Goal: Task Accomplishment & Management: Manage account settings

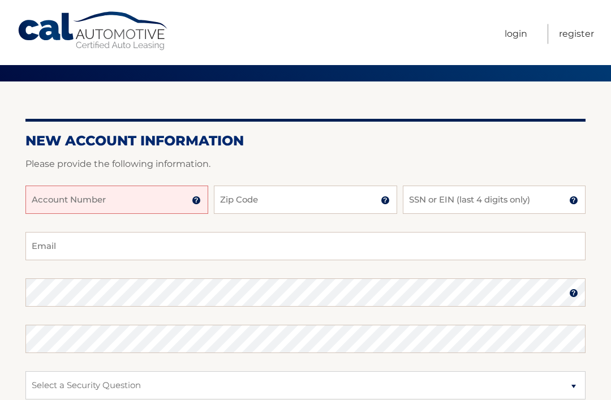
scroll to position [76, 0]
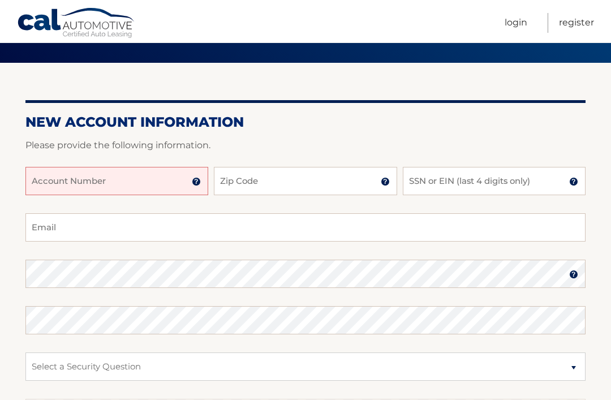
click at [96, 167] on input "Account Number" at bounding box center [116, 181] width 183 height 28
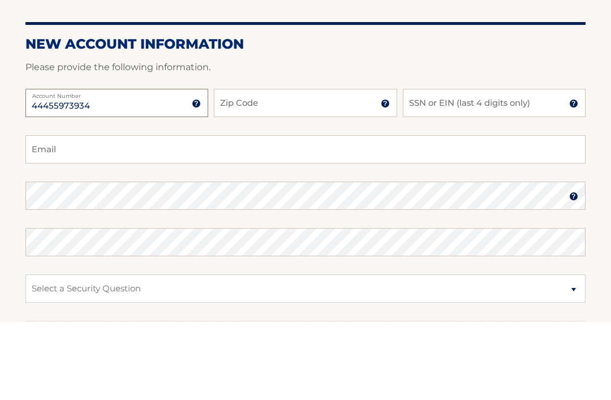
type input "44455973934"
click at [284, 167] on input "Zip Code" at bounding box center [305, 181] width 183 height 28
type input "34292"
click at [423, 167] on input "SSN or EIN (last 4 digits only)" at bounding box center [494, 181] width 183 height 28
type input "9505"
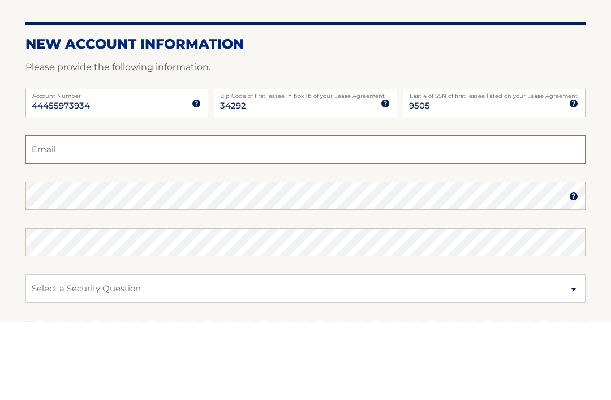
click at [127, 214] on input "Email" at bounding box center [305, 228] width 560 height 28
type input "johnnyroberto82@gmail.com"
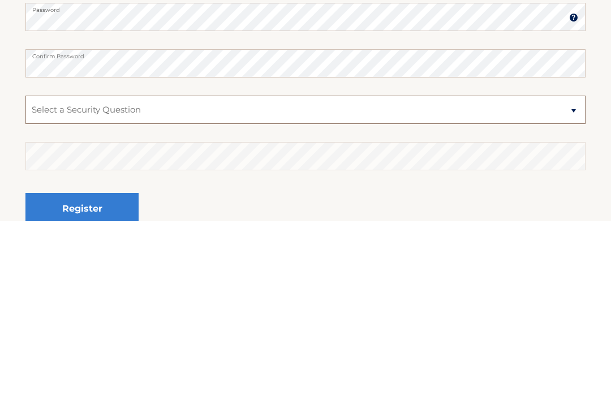
click at [579, 274] on select "Select a Security Question What was the name of your elementary school? What is…" at bounding box center [305, 288] width 560 height 28
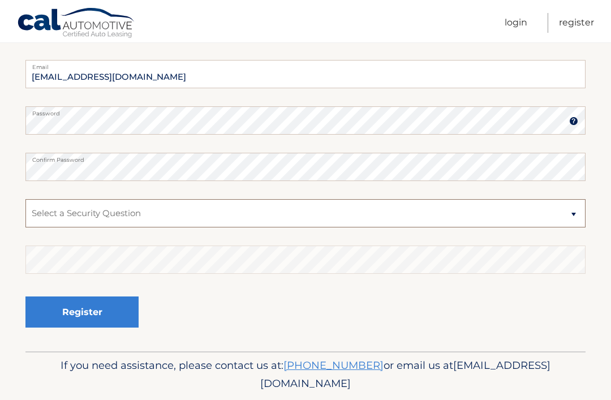
select select "2"
click at [67, 214] on select "Select a Security Question What was the name of your elementary school? What is…" at bounding box center [305, 213] width 560 height 28
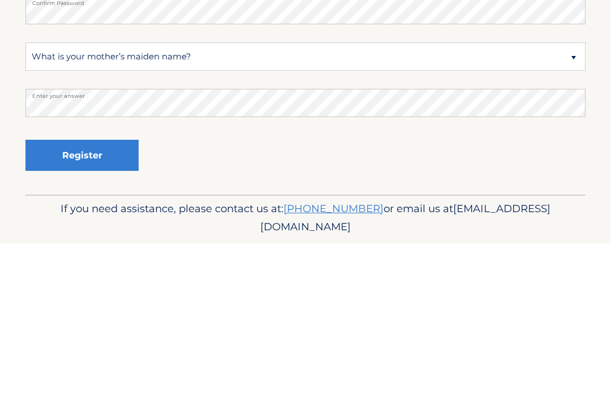
click at [85, 296] on button "Register" at bounding box center [81, 311] width 113 height 31
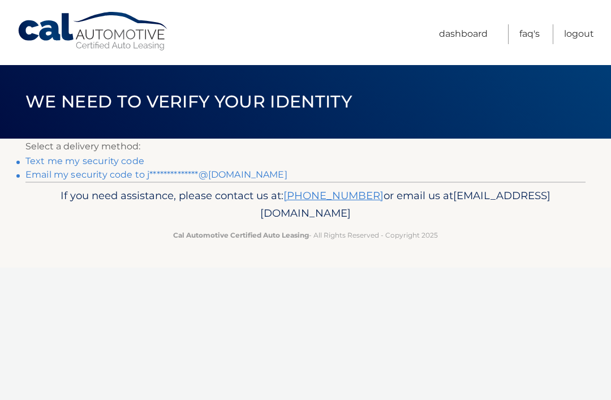
click at [79, 158] on link "Text me my security code" at bounding box center [84, 161] width 119 height 11
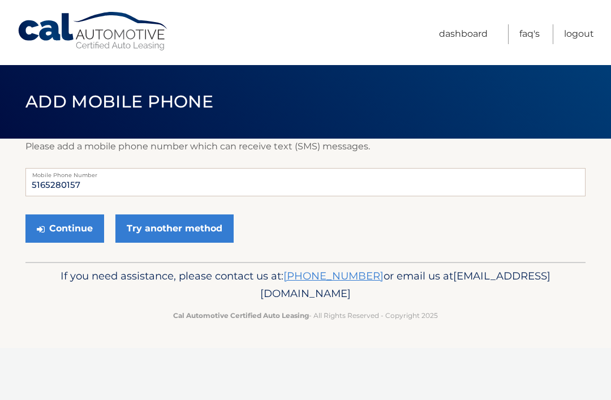
click at [68, 229] on button "Continue" at bounding box center [64, 228] width 79 height 28
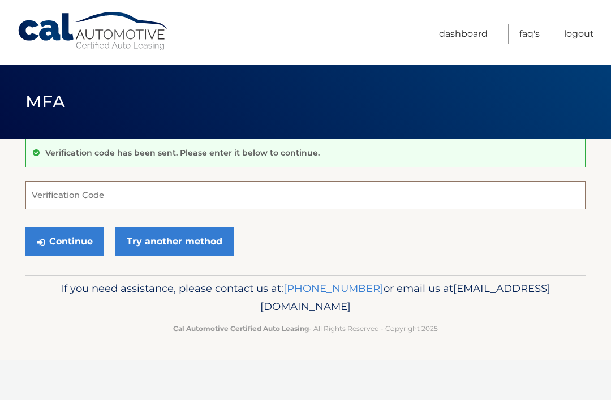
click at [78, 190] on input "Verification Code" at bounding box center [305, 195] width 560 height 28
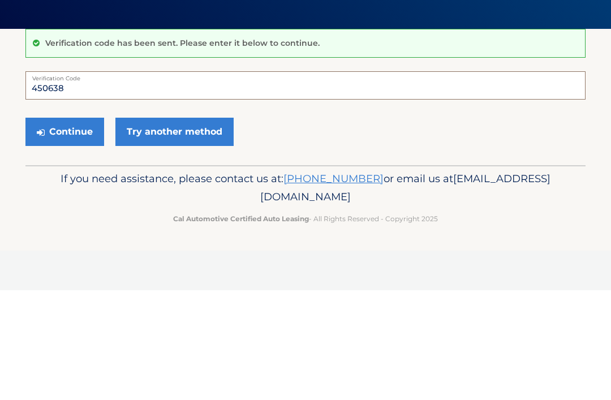
type input "450638"
click at [62, 227] on button "Continue" at bounding box center [64, 241] width 79 height 28
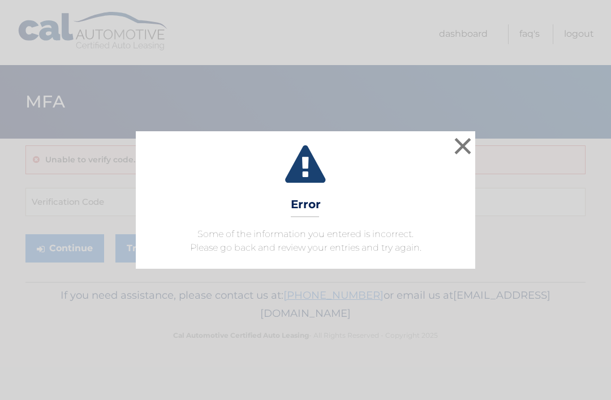
click at [467, 137] on button "×" at bounding box center [462, 146] width 23 height 23
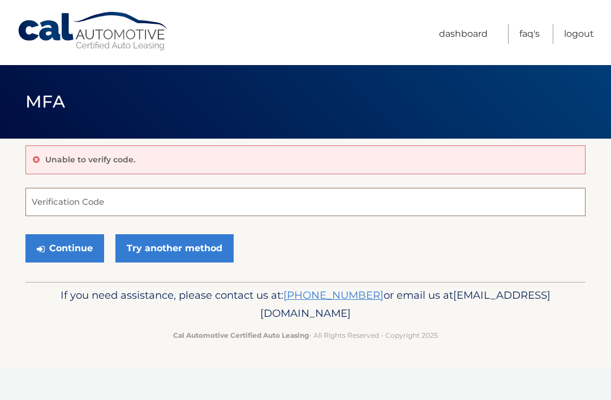
click at [57, 196] on input "Verification Code" at bounding box center [305, 202] width 560 height 28
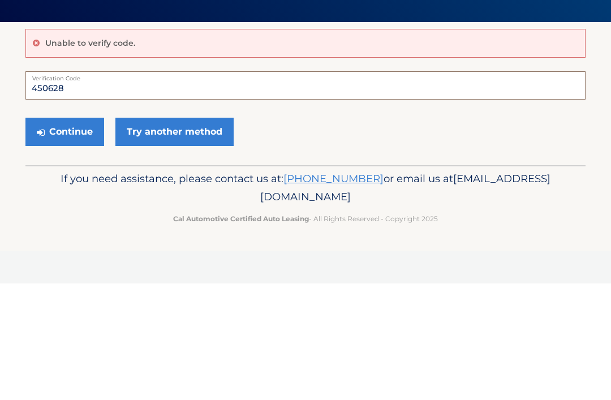
type input "450628"
click at [66, 234] on button "Continue" at bounding box center [64, 248] width 79 height 28
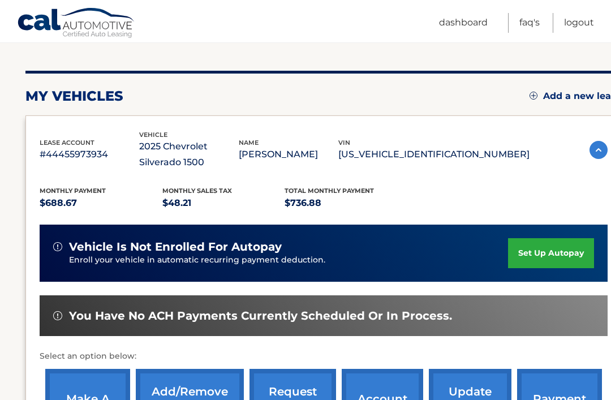
scroll to position [132, 0]
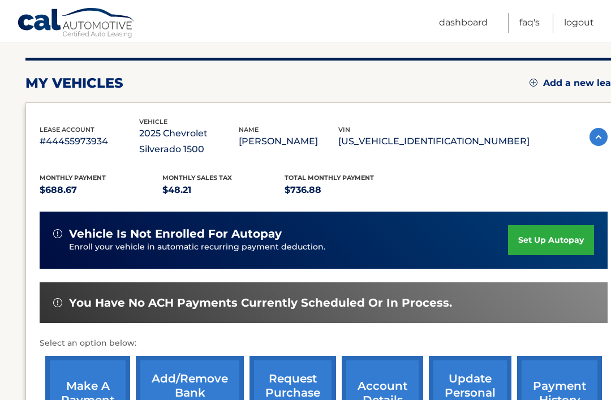
click at [543, 235] on link "set up autopay" at bounding box center [551, 240] width 86 height 30
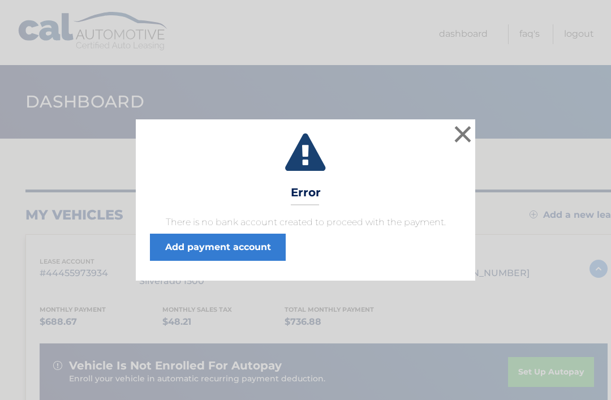
click at [218, 243] on link "Add payment account" at bounding box center [218, 247] width 136 height 27
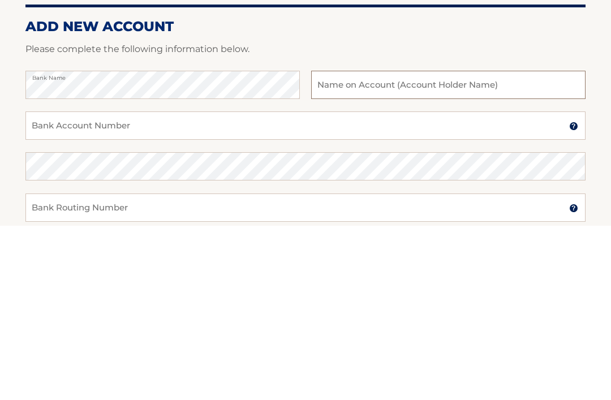
click at [341, 246] on input "text" at bounding box center [448, 260] width 274 height 28
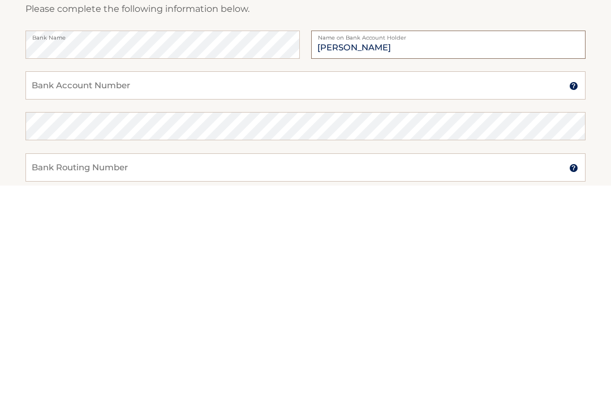
type input "[PERSON_NAME]"
click at [71, 286] on input "Bank Account Number" at bounding box center [305, 300] width 560 height 28
type input "1100032302732"
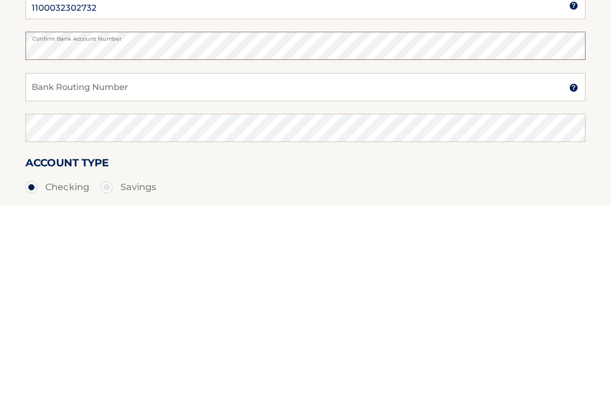
scroll to position [102, 0]
click at [63, 266] on input "Bank Routing Number" at bounding box center [305, 280] width 560 height 28
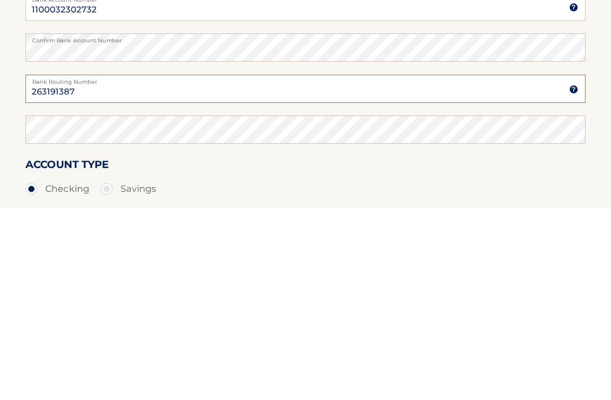
type input "263191387"
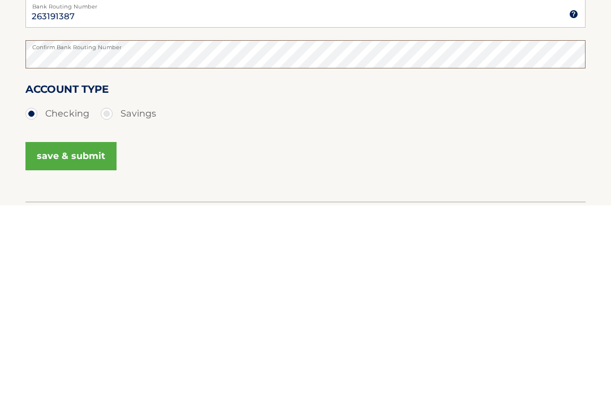
scroll to position [200, 0]
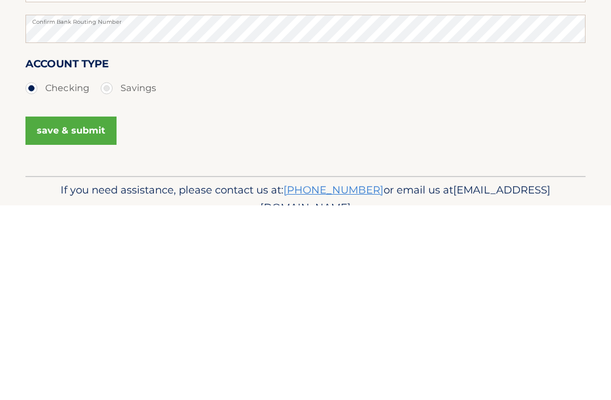
click at [67, 311] on button "save & submit" at bounding box center [70, 325] width 91 height 28
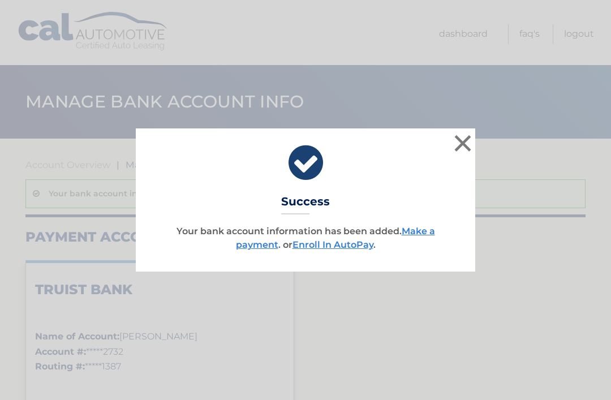
click at [330, 240] on link "Enroll In AutoPay" at bounding box center [332, 244] width 81 height 11
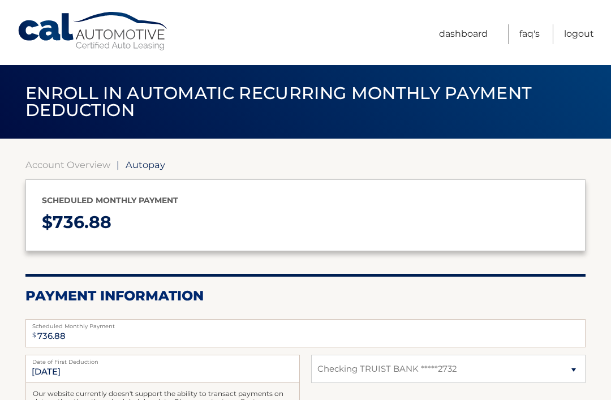
select select "YzFhNWYwNGUtYjQxZC00ZmE3LWIzMWQtOTQzN2JjZDQ4ZmNj"
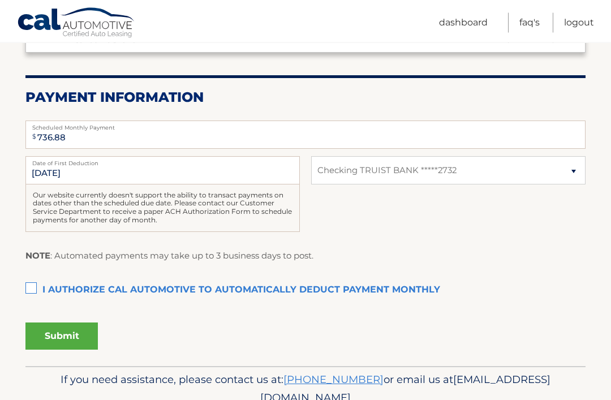
scroll to position [199, 0]
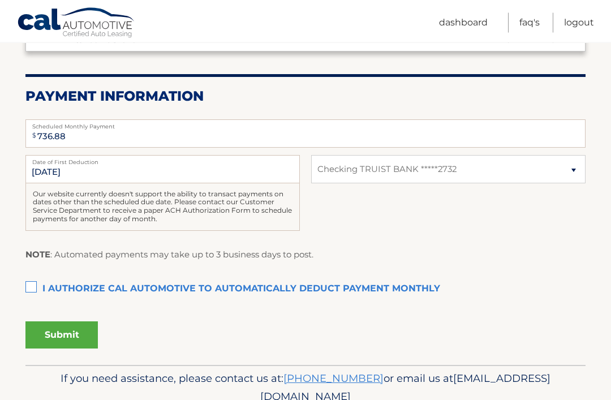
click at [31, 279] on label "I authorize cal automotive to automatically deduct payment monthly This checkbo…" at bounding box center [305, 289] width 560 height 23
click at [0, 0] on input "I authorize cal automotive to automatically deduct payment monthly This checkbo…" at bounding box center [0, 0] width 0 height 0
click at [62, 330] on button "Submit" at bounding box center [61, 334] width 72 height 27
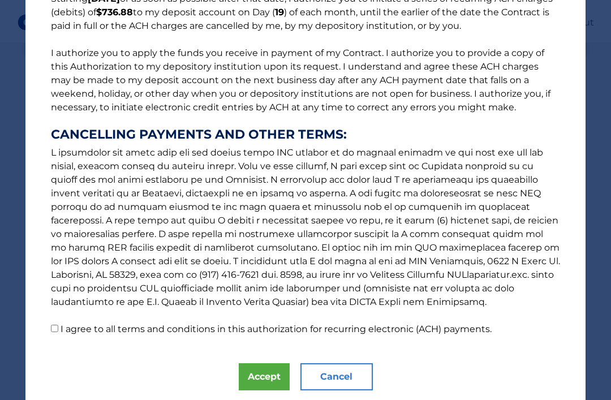
scroll to position [112, 0]
click at [259, 376] on button "Accept" at bounding box center [264, 377] width 51 height 27
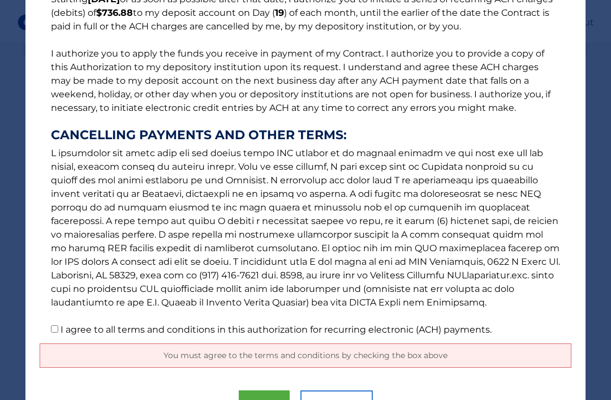
click at [57, 325] on input "I agree to all terms and conditions in this authorization for recurring electro…" at bounding box center [54, 328] width 7 height 7
checkbox input "true"
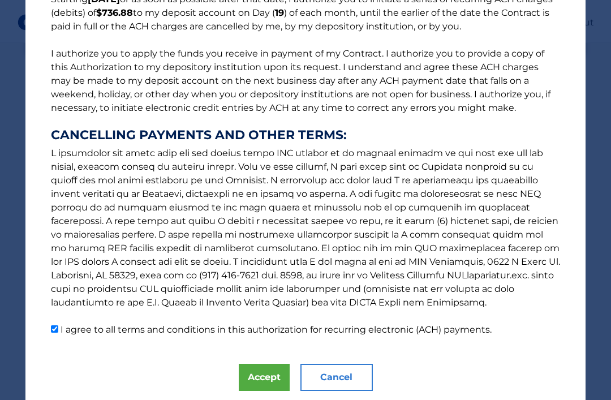
click at [261, 371] on button "Accept" at bounding box center [264, 377] width 51 height 27
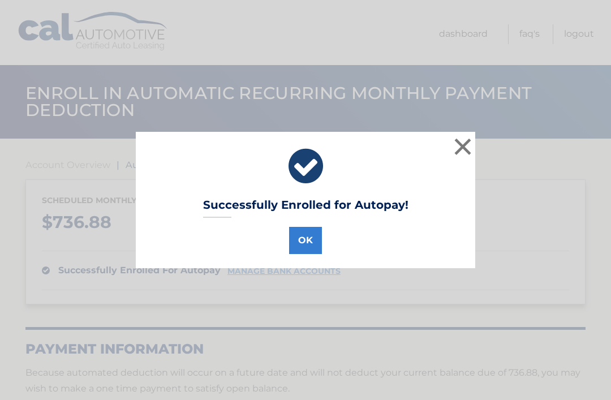
click at [307, 239] on button "OK" at bounding box center [305, 240] width 33 height 27
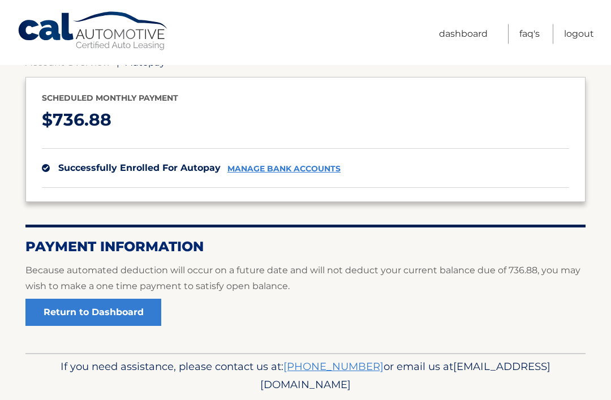
scroll to position [103, 0]
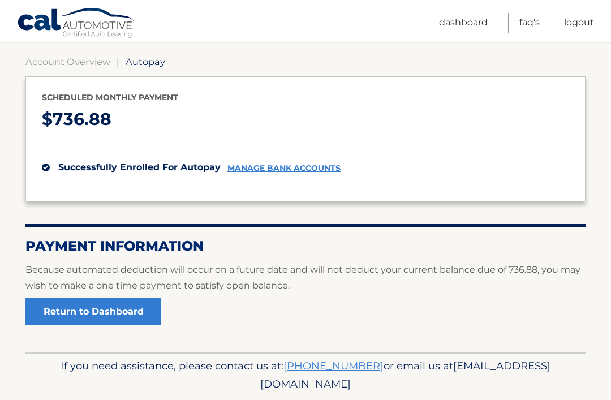
click at [87, 308] on link "Return to Dashboard" at bounding box center [93, 311] width 136 height 27
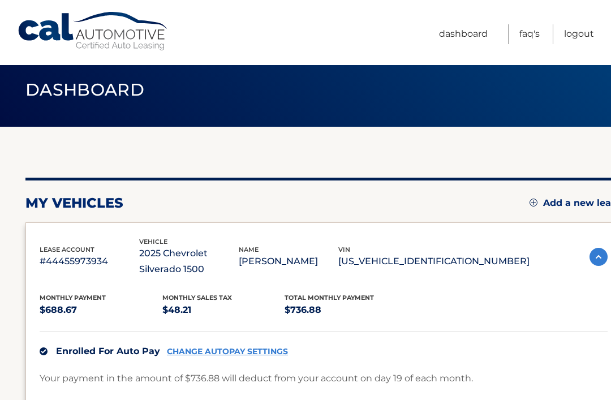
scroll to position [11, 0]
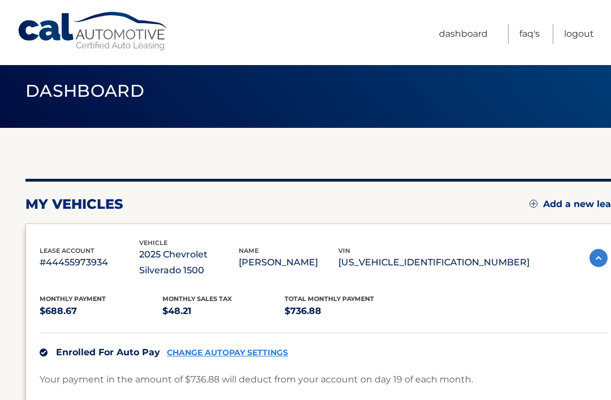
click at [593, 38] on link "Logout" at bounding box center [579, 34] width 30 height 20
